Goal: Navigation & Orientation: Find specific page/section

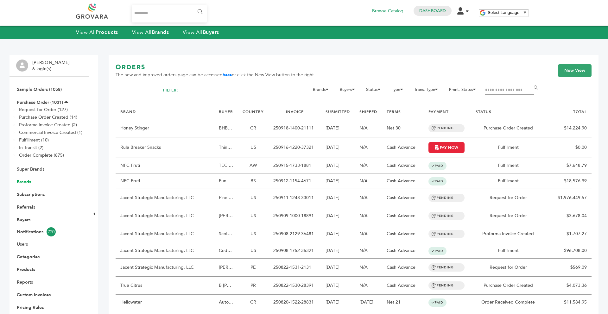
click at [24, 183] on link "Brands" at bounding box center [24, 182] width 14 height 6
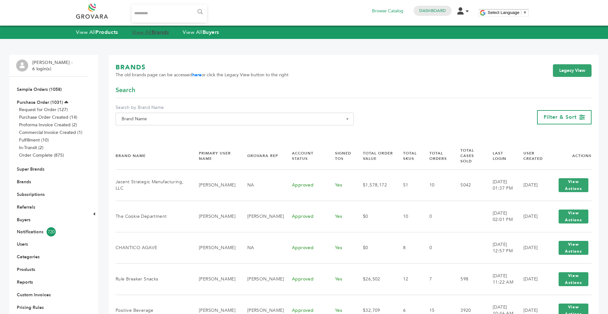
click at [154, 34] on strong "Brands" at bounding box center [160, 32] width 17 height 7
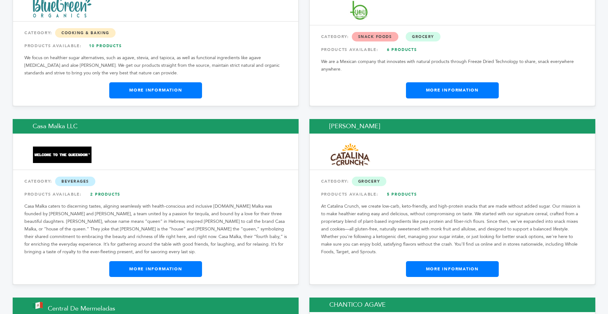
scroll to position [2181, 0]
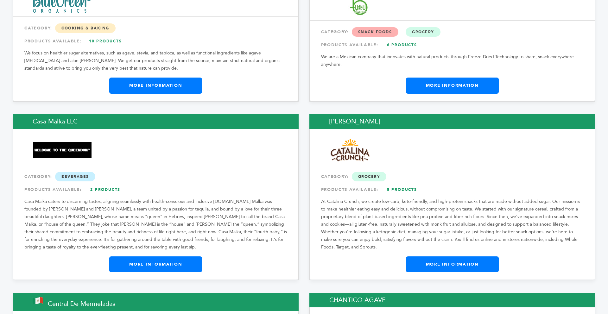
click at [434, 256] on link "More Information" at bounding box center [452, 264] width 93 height 16
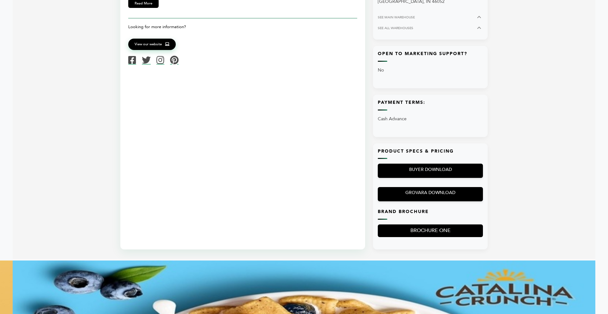
scroll to position [380, 0]
